Goal: Check status: Check status

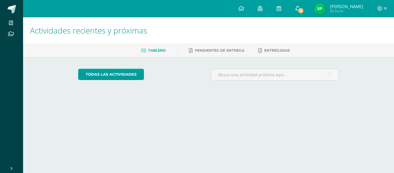
click at [307, 11] on link "4" at bounding box center [297, 8] width 18 height 17
click at [304, 9] on span "4" at bounding box center [301, 11] width 6 height 6
click at [347, 8] on span "[PERSON_NAME]" at bounding box center [346, 6] width 33 height 6
click at [344, 10] on span "Mi Perfil" at bounding box center [346, 11] width 33 height 5
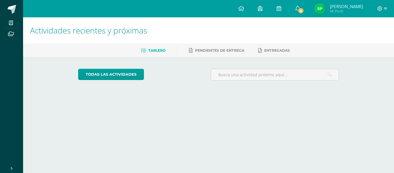
click at [344, 10] on span "Mi Perfil" at bounding box center [346, 11] width 33 height 5
click at [354, 11] on span "Mi Perfil" at bounding box center [346, 11] width 33 height 5
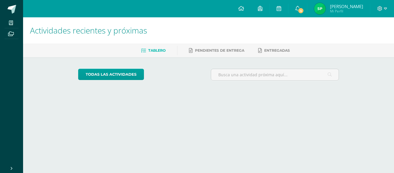
click at [354, 11] on span "Mi Perfil" at bounding box center [346, 11] width 33 height 5
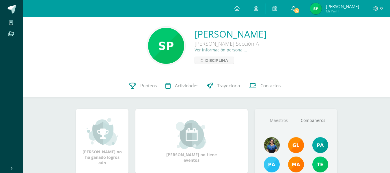
click at [300, 5] on link "4" at bounding box center [293, 8] width 18 height 17
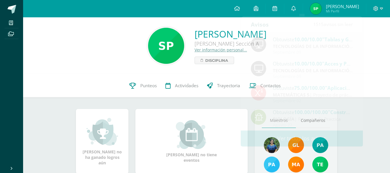
click at [332, 11] on span "[PERSON_NAME] Mi Perfil" at bounding box center [334, 9] width 51 height 12
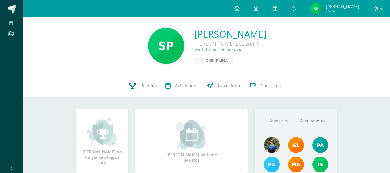
click at [137, 84] on link "Punteos" at bounding box center [143, 85] width 36 height 23
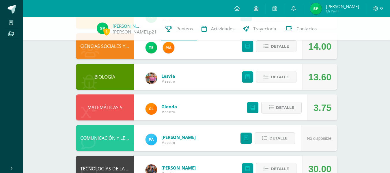
scroll to position [119, 0]
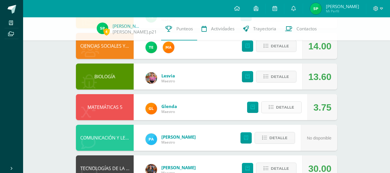
click at [272, 101] on button "Detalle" at bounding box center [281, 107] width 40 height 12
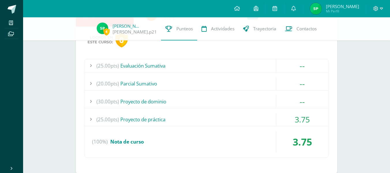
scroll to position [213, 0]
click at [158, 112] on div "(25.00pts) Proyecto de práctica" at bounding box center [206, 118] width 243 height 13
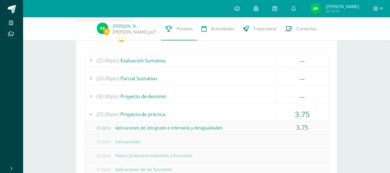
scroll to position [220, 0]
